Goal: Find specific page/section: Find specific page/section

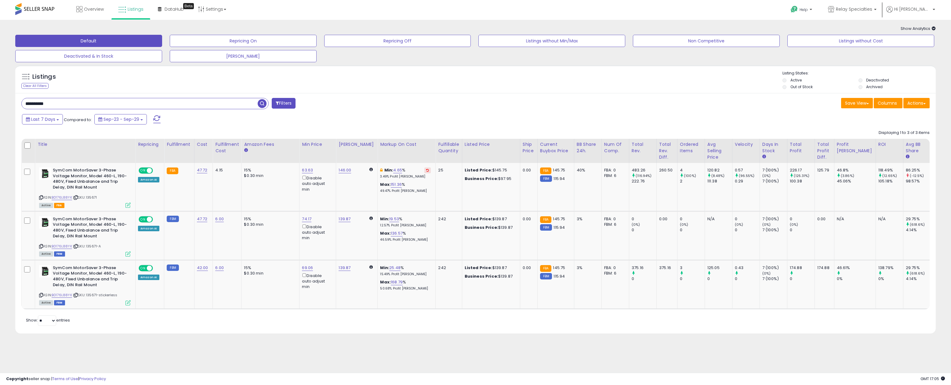
drag, startPoint x: 149, startPoint y: 81, endPoint x: 86, endPoint y: 71, distance: 63.2
click at [147, 81] on div "Listings" at bounding box center [89, 79] width 144 height 10
click at [71, 58] on button "Deactivated & In Stock" at bounding box center [88, 56] width 147 height 12
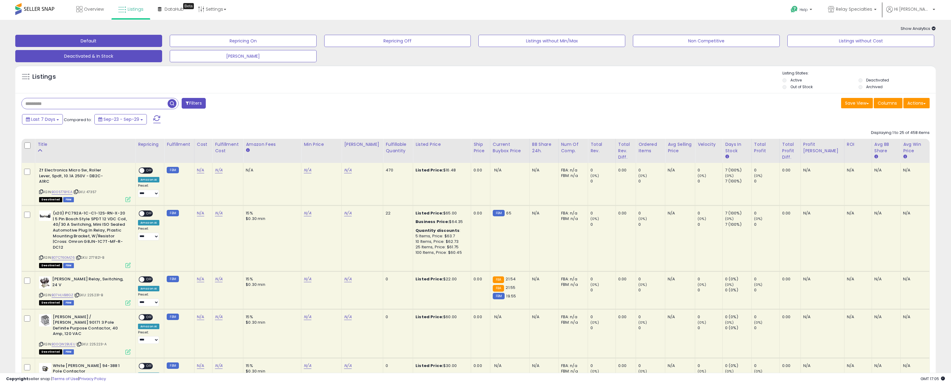
click at [94, 43] on button "Default" at bounding box center [88, 41] width 147 height 12
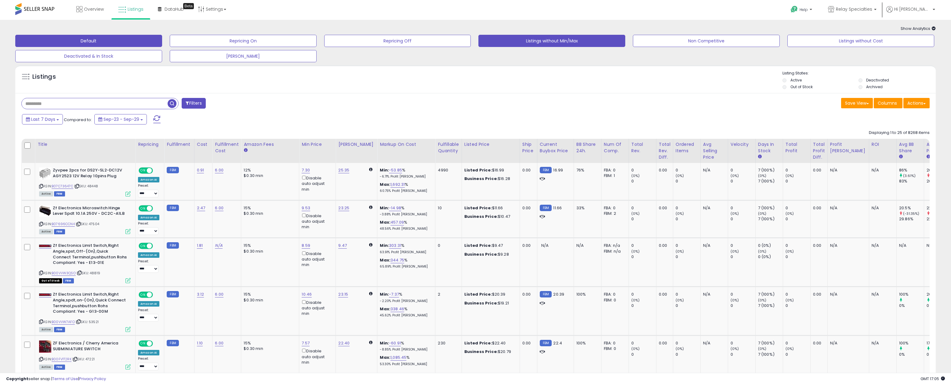
click at [522, 40] on button "Listings without Min/Max" at bounding box center [551, 41] width 147 height 12
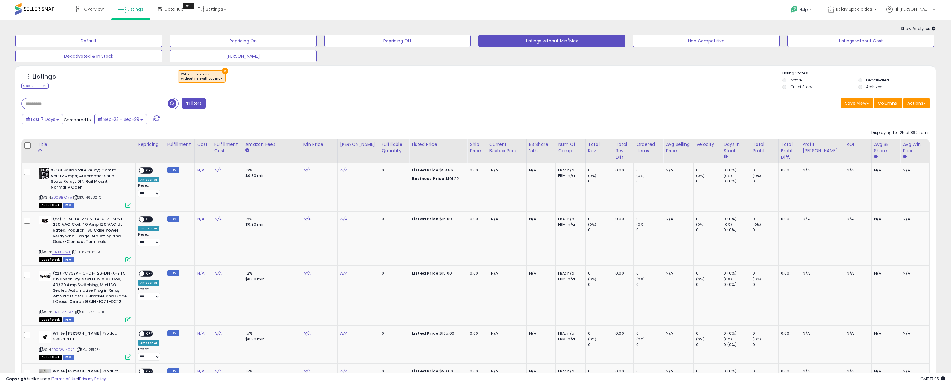
click at [194, 104] on button "Filters" at bounding box center [194, 103] width 24 height 11
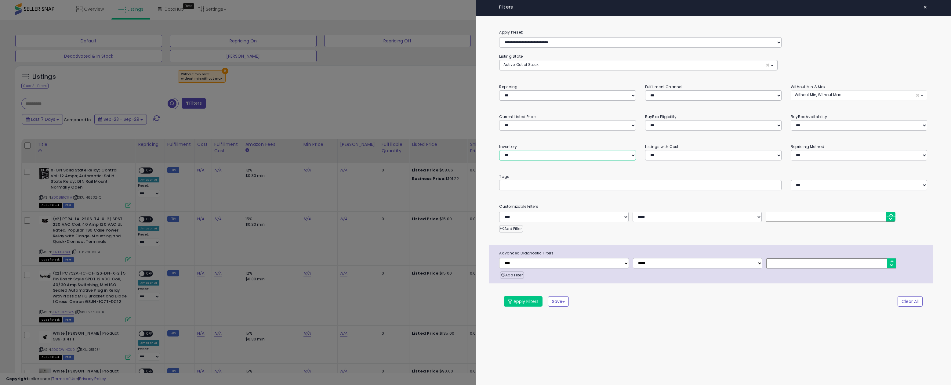
select select "********"
click at [536, 299] on button "Apply Filters" at bounding box center [523, 301] width 39 height 10
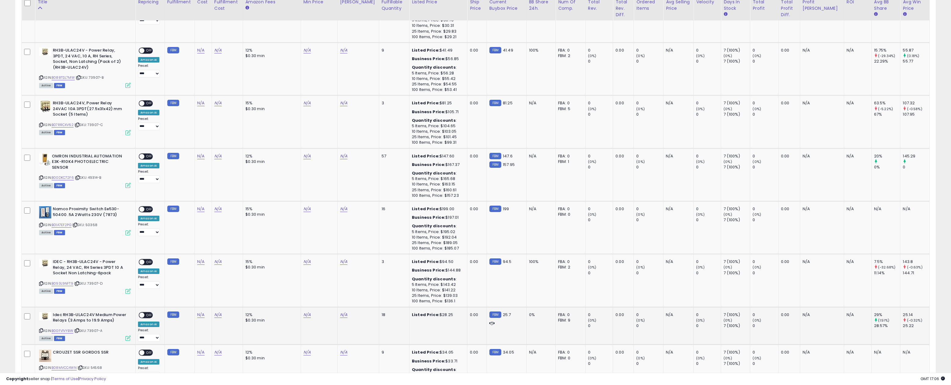
scroll to position [434, 0]
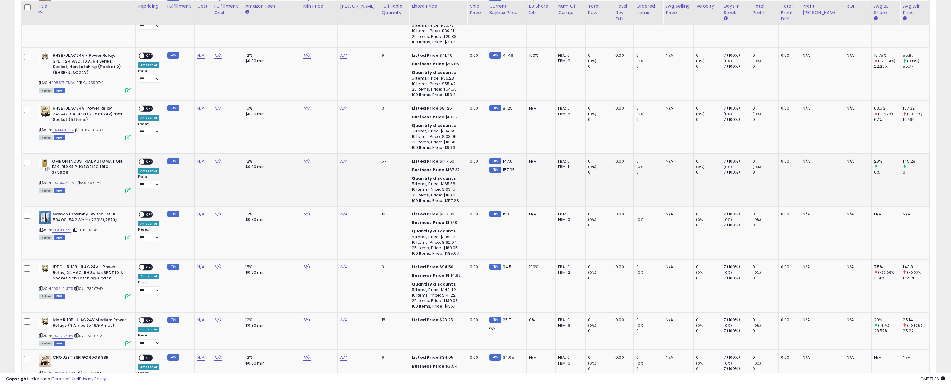
drag, startPoint x: 105, startPoint y: 172, endPoint x: 90, endPoint y: 174, distance: 14.8
click at [90, 174] on div "ASIN: B00DKC72F6 | SKU: 49314-B Active FBM" at bounding box center [85, 176] width 92 height 34
copy span "49314-B"
drag, startPoint x: 73, startPoint y: 163, endPoint x: 53, endPoint y: 163, distance: 19.5
click at [53, 163] on b "OMRON INDUSTRIAL AUTOMATION E3K-R10K4 PHOTOELECTRIC SENSOR" at bounding box center [89, 168] width 74 height 19
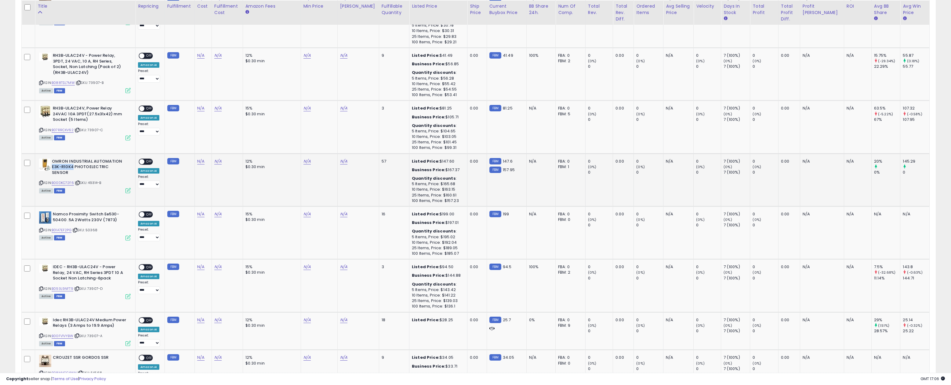
copy b "E3K-R10K4"
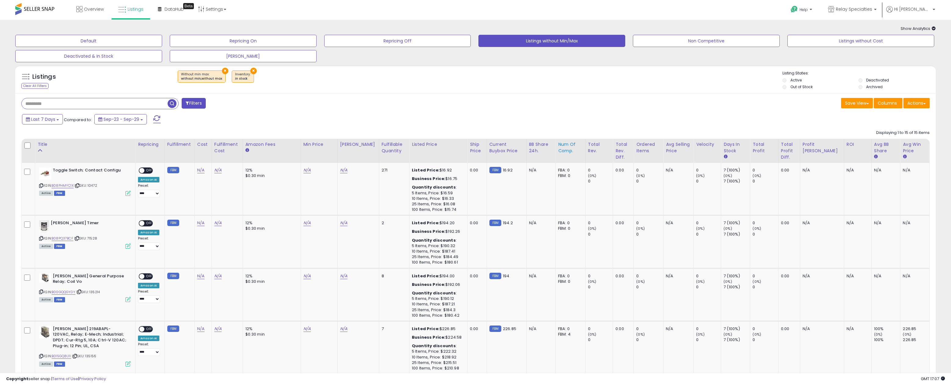
scroll to position [0, 0]
click at [96, 8] on span "Overview" at bounding box center [94, 9] width 20 height 6
